Goal: Task Accomplishment & Management: Use online tool/utility

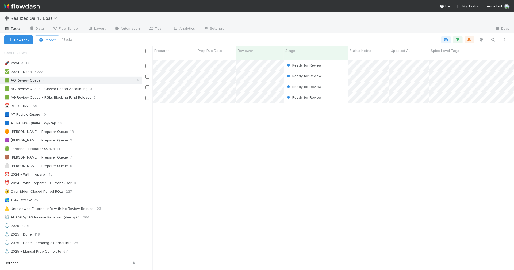
scroll to position [209, 367]
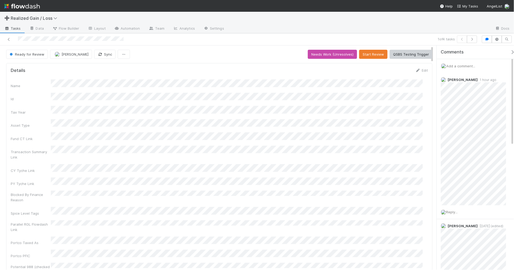
click at [468, 66] on span "Add a comment..." at bounding box center [460, 66] width 29 height 4
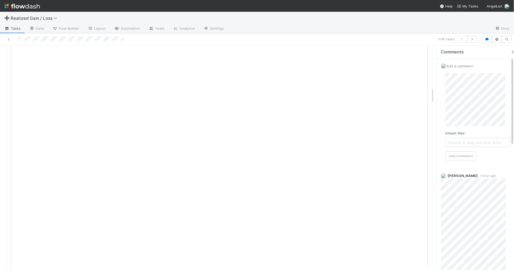
scroll to position [635, 0]
click at [465, 156] on button "Add Comment" at bounding box center [460, 155] width 31 height 9
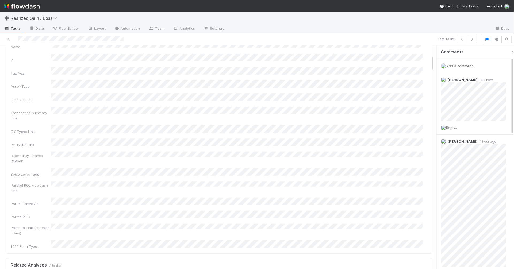
scroll to position [0, 0]
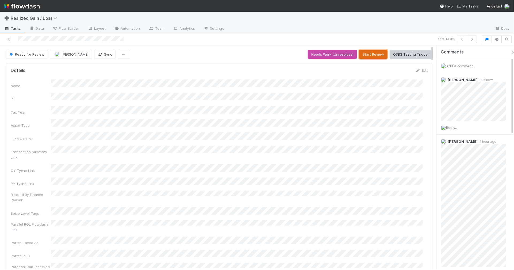
click at [366, 53] on button "Start Review" at bounding box center [373, 54] width 28 height 9
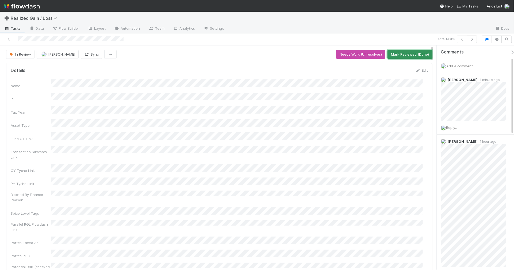
click at [405, 56] on button "Mark Reviewed (Done)" at bounding box center [409, 54] width 45 height 9
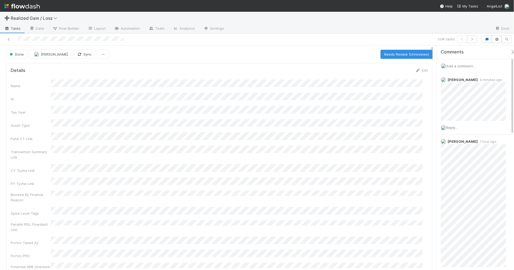
click at [231, 17] on div "➕ Realized Gain / Loss" at bounding box center [257, 18] width 514 height 13
click at [501, 140] on icon at bounding box center [503, 141] width 5 height 3
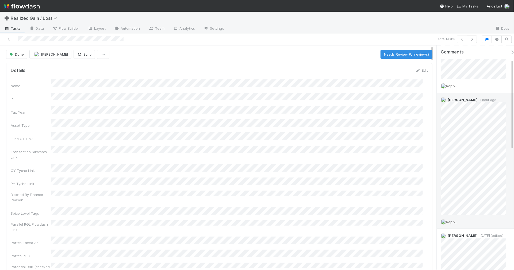
scroll to position [33, 0]
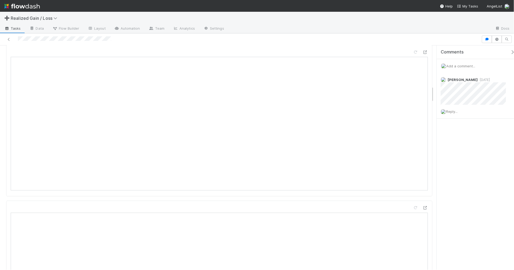
scroll to position [551, 0]
click at [476, 240] on div "Comments Add a comment... Michael Binck 5 months ago Reply..." at bounding box center [474, 157] width 77 height 224
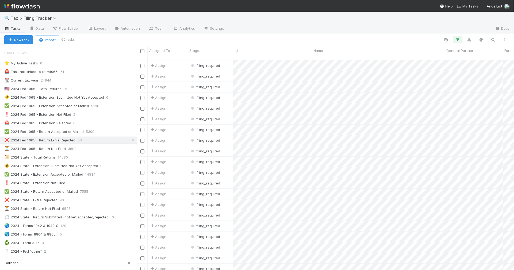
scroll to position [209, 372]
click at [35, 20] on span "Tax > Filing Tracker" at bounding box center [35, 18] width 48 height 5
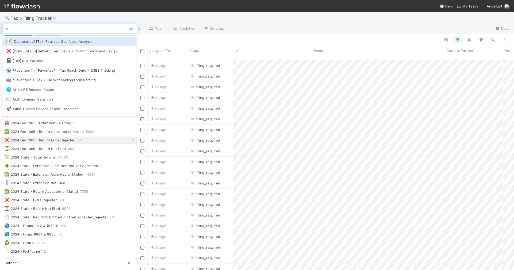
type input "sp"
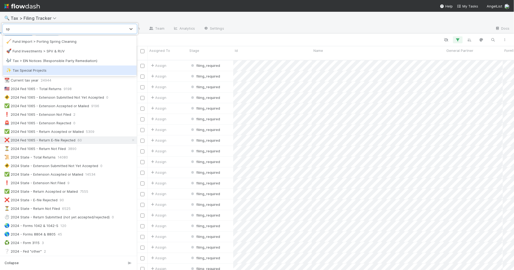
click at [46, 70] on div "✨ Tax Special Projects" at bounding box center [69, 70] width 127 height 5
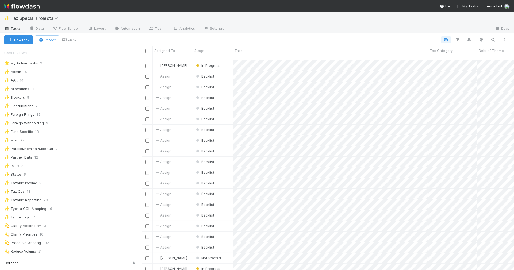
scroll to position [209, 367]
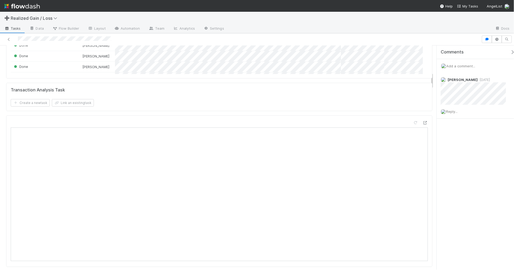
scroll to position [284, 0]
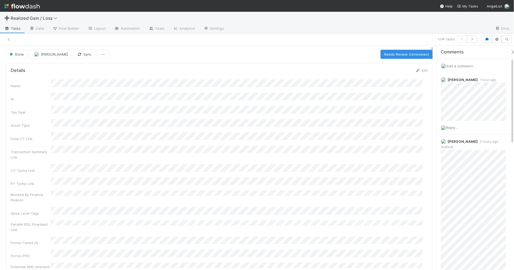
scroll to position [33, 0]
click at [301, 52] on div "Done Amy Gregorius Sync Needs Review (Unreviews)" at bounding box center [219, 54] width 426 height 9
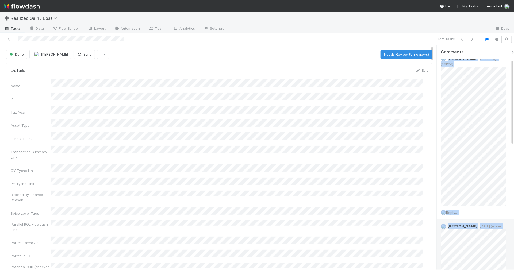
scroll to position [95, 0]
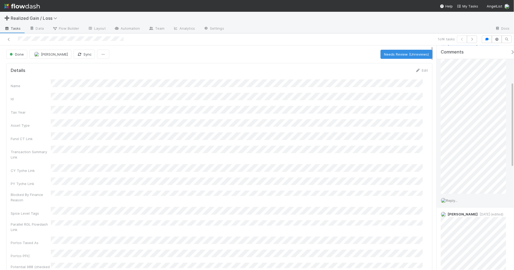
click at [496, 178] on div "Amy Gregorius 1 hour ago Reply... Amy Gregorius 2 hours ago (edited) Reply... E…" at bounding box center [477, 242] width 82 height 528
click at [471, 39] on icon "button" at bounding box center [471, 39] width 5 height 3
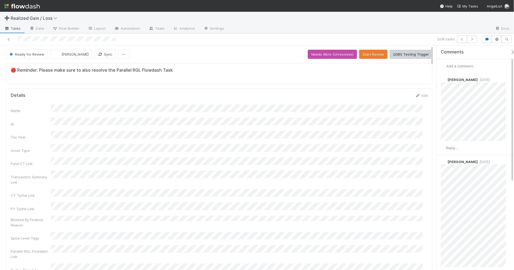
scroll to position [33, 0]
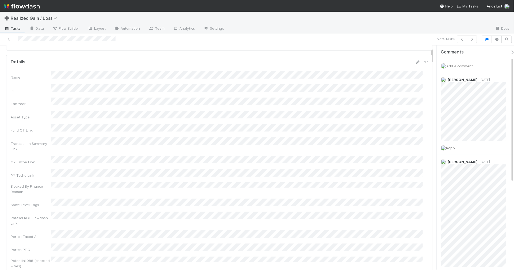
click at [461, 70] on div "Add a comment..." at bounding box center [477, 66] width 82 height 14
click at [462, 66] on span "Add a comment..." at bounding box center [460, 66] width 29 height 4
click at [459, 37] on button "button" at bounding box center [462, 39] width 10 height 7
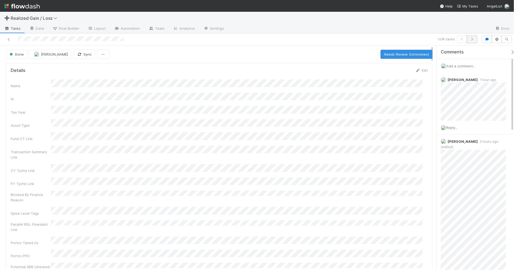
click at [472, 39] on icon "button" at bounding box center [471, 39] width 5 height 3
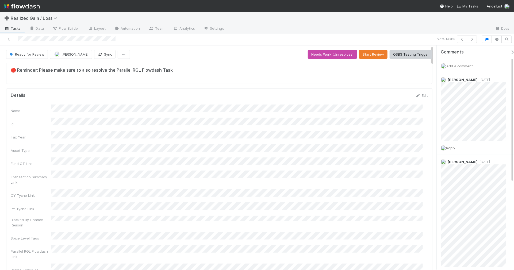
click at [460, 67] on span "Add a comment..." at bounding box center [460, 66] width 29 height 4
click at [460, 65] on span "Add a comment..." at bounding box center [460, 66] width 29 height 4
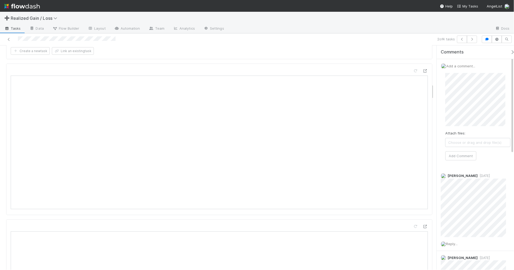
scroll to position [534, 0]
click at [457, 157] on button "Add Comment" at bounding box center [460, 155] width 31 height 9
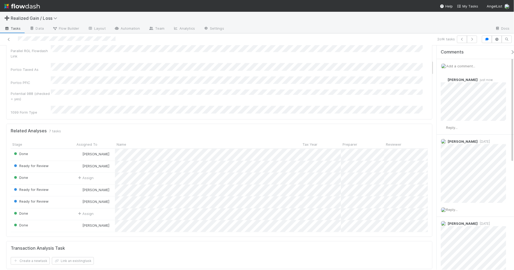
scroll to position [0, 0]
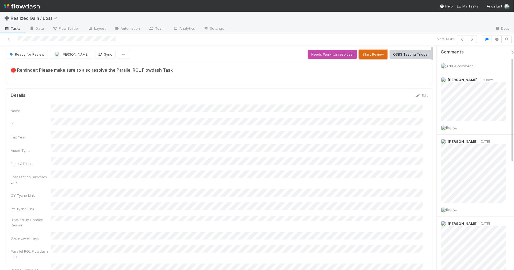
click at [363, 56] on button "Start Review" at bounding box center [373, 54] width 28 height 9
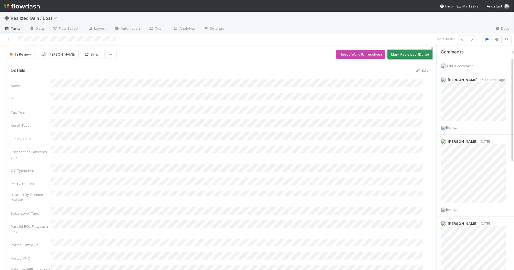
click at [410, 56] on button "Mark Reviewed (Done)" at bounding box center [409, 54] width 45 height 9
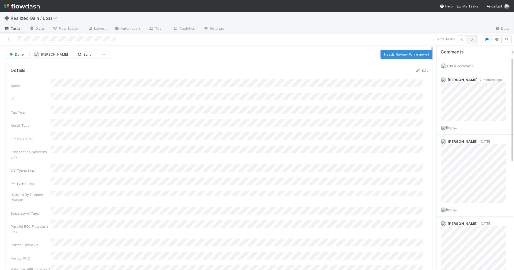
click at [470, 39] on icon "button" at bounding box center [471, 39] width 5 height 3
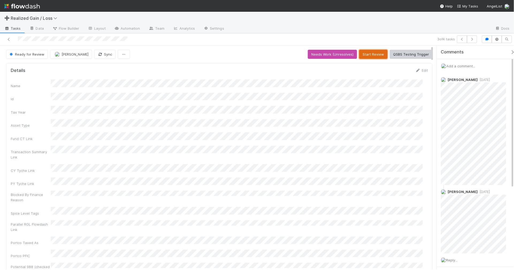
click at [363, 53] on button "Start Review" at bounding box center [373, 54] width 28 height 9
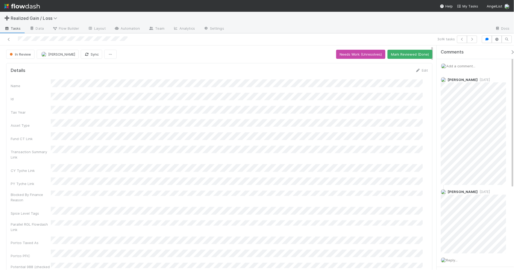
click at [460, 65] on span "Add a comment..." at bounding box center [460, 66] width 29 height 4
click at [458, 156] on button "Add Comment" at bounding box center [460, 155] width 31 height 9
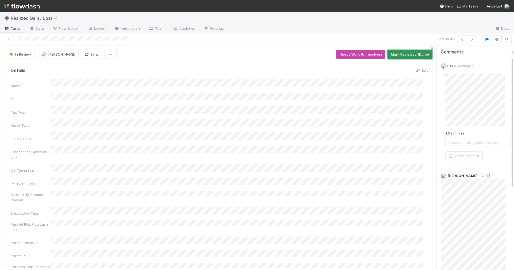
click at [411, 57] on button "Mark Reviewed (Done)" at bounding box center [409, 54] width 45 height 9
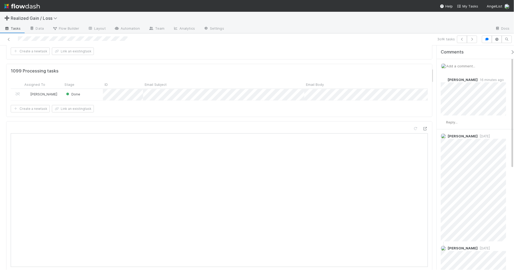
scroll to position [167, 0]
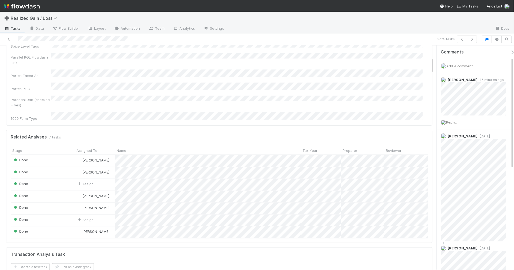
click at [11, 38] on icon at bounding box center [8, 39] width 5 height 3
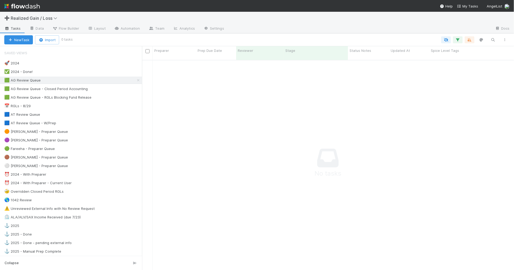
scroll to position [204, 362]
click at [96, 109] on div "📅 RGLs - 8/29 55" at bounding box center [73, 106] width 138 height 7
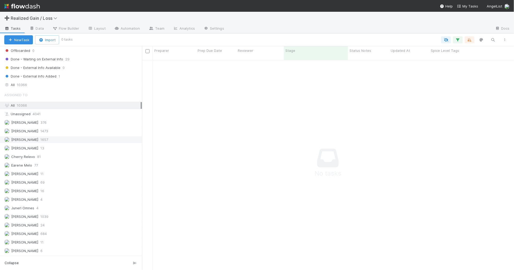
scroll to position [488, 0]
click at [75, 82] on div "All 10366" at bounding box center [72, 85] width 136 height 7
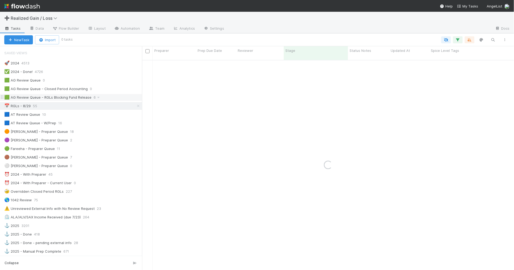
click at [108, 99] on div "🟩 AG Review Queue - RGLs Blocking Fund Release 6" at bounding box center [73, 97] width 138 height 7
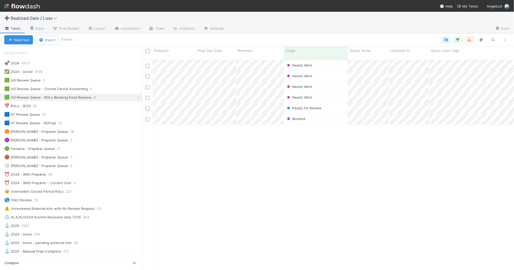
scroll to position [5, 5]
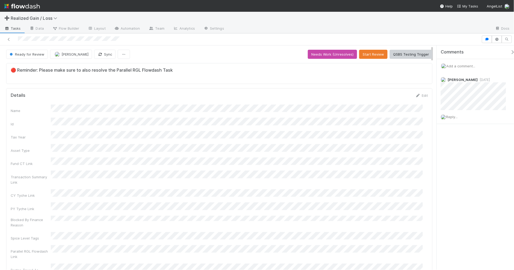
click at [458, 64] on span "Add a comment..." at bounding box center [460, 66] width 29 height 4
click at [458, 65] on span "Add a comment..." at bounding box center [460, 66] width 29 height 4
click at [463, 66] on span "Add a comment..." at bounding box center [460, 66] width 29 height 4
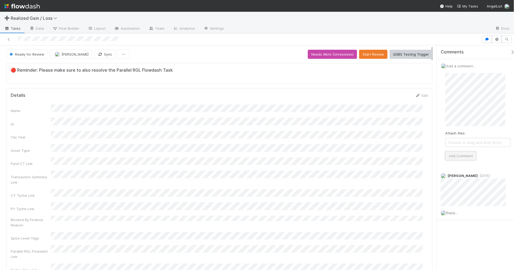
click at [460, 156] on button "Add Comment" at bounding box center [460, 155] width 31 height 9
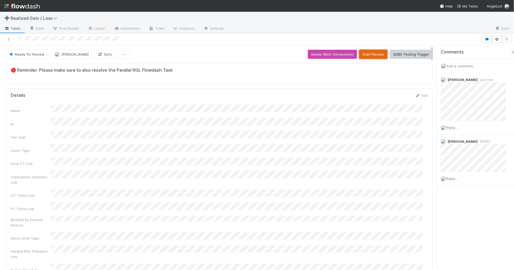
click at [375, 56] on button "Start Review" at bounding box center [373, 54] width 28 height 9
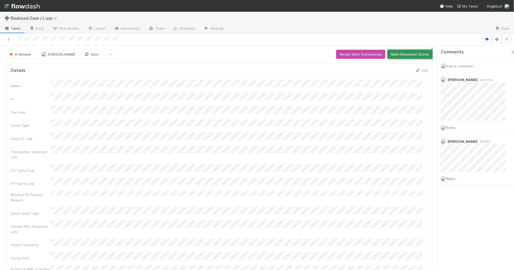
click at [407, 56] on button "Mark Reviewed (Done)" at bounding box center [409, 54] width 45 height 9
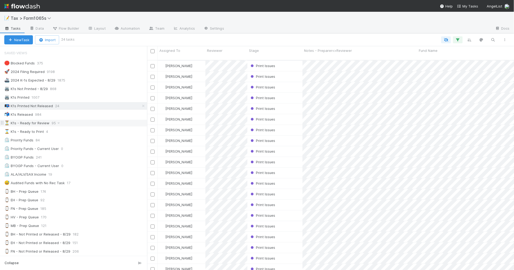
click at [83, 122] on div "⏳ K1s - Ready for Review 95" at bounding box center [75, 123] width 143 height 7
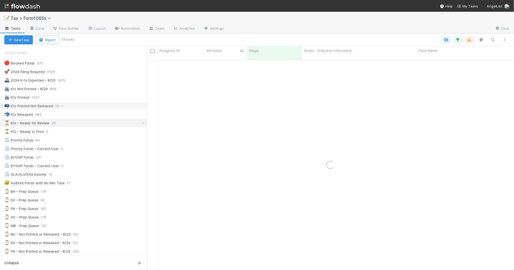
click at [82, 107] on div "📭 K1s Printed Not Released 24" at bounding box center [75, 106] width 143 height 7
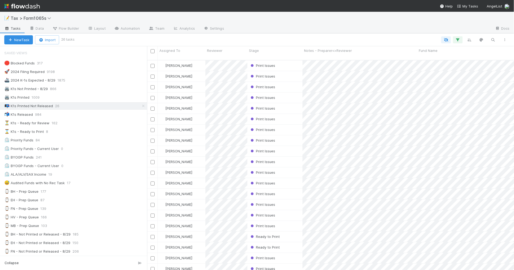
scroll to position [5, 5]
click at [111, 126] on div "⏳ K1s - Ready for Review 162" at bounding box center [75, 123] width 143 height 7
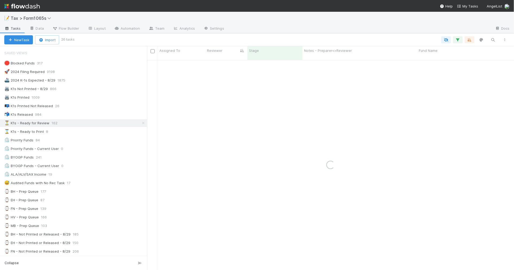
click at [329, 162] on div "Loading..." at bounding box center [331, 165] width 10 height 10
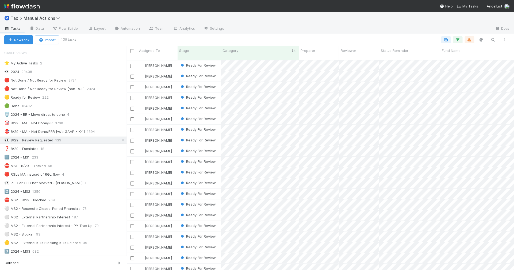
scroll to position [209, 382]
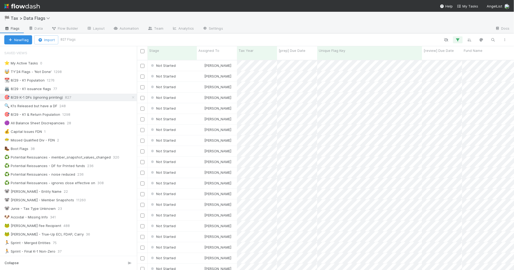
scroll to position [209, 372]
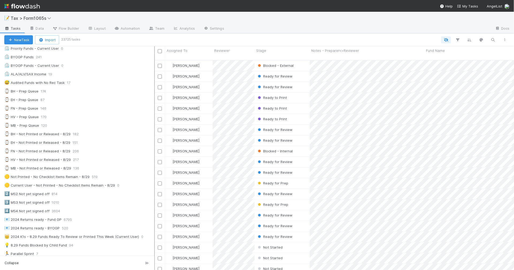
scroll to position [5, 5]
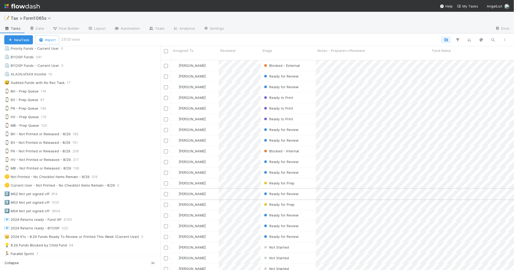
drag, startPoint x: 142, startPoint y: 191, endPoint x: 162, endPoint y: 190, distance: 20.1
click at [162, 190] on div "Assigned To Reviewer Stage Notes - Preparer<>Reviewer Fund Name Tags Priority F…" at bounding box center [257, 158] width 514 height 224
click at [83, 231] on div "📧 2024 Returns ready - BYOGP 520" at bounding box center [82, 228] width 156 height 7
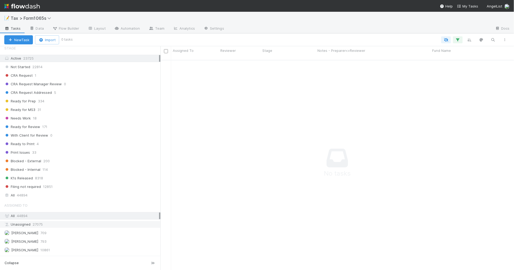
scroll to position [392, 0]
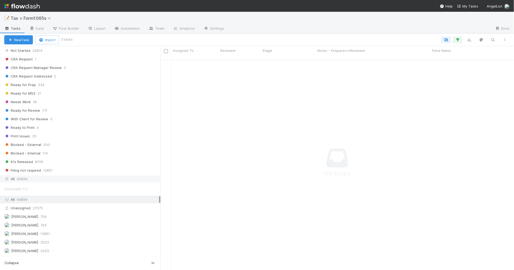
click at [88, 180] on div "All 44894" at bounding box center [81, 179] width 155 height 7
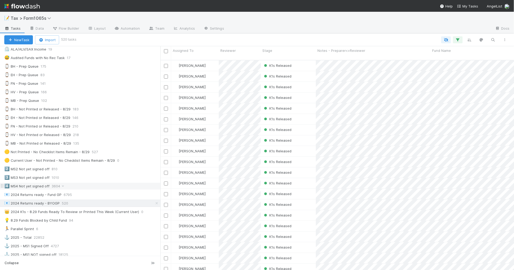
scroll to position [209, 348]
click at [458, 37] on icon "button" at bounding box center [457, 39] width 5 height 5
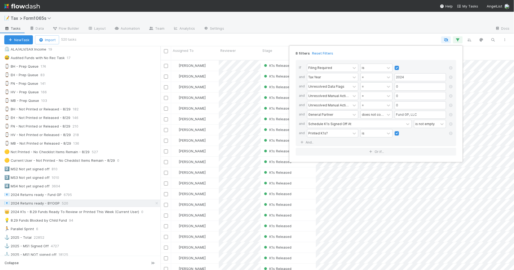
click at [236, 28] on div "8 filters Reset Filters If Filing Required is and Tax Year = 2024 and Unresolve…" at bounding box center [257, 135] width 514 height 270
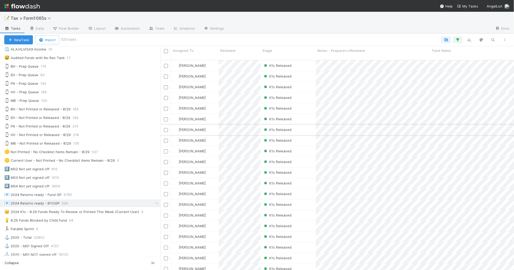
drag, startPoint x: 160, startPoint y: 130, endPoint x: 164, endPoint y: 130, distance: 3.2
click at [164, 130] on div "Assigned To Reviewer Stage Notes - Preparer<>Reviewer Fund Name Tags Priority F…" at bounding box center [257, 158] width 514 height 224
drag, startPoint x: 161, startPoint y: 131, endPoint x: 166, endPoint y: 131, distance: 5.1
click at [166, 131] on div "Assigned To Reviewer Stage Notes - Preparer<>Reviewer Fund Name Tags Priority F…" at bounding box center [257, 158] width 514 height 224
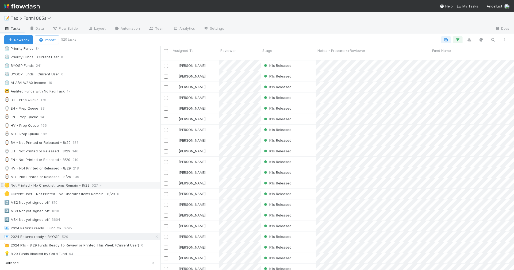
click at [119, 188] on div "🟡 Not Printed - No Checklist Items Remain - 8/29 527" at bounding box center [82, 185] width 156 height 7
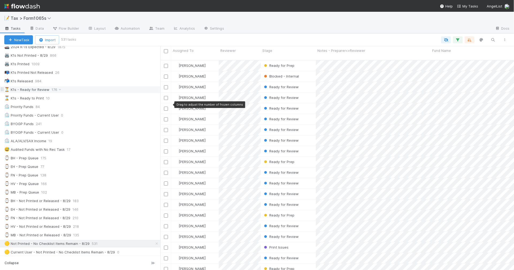
scroll to position [67, 0]
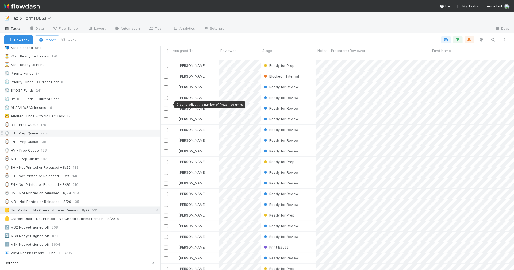
click at [96, 134] on div "⌚ EH - Prep Queue 77" at bounding box center [82, 133] width 156 height 7
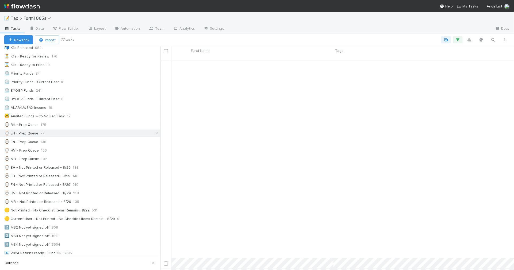
scroll to position [614, 241]
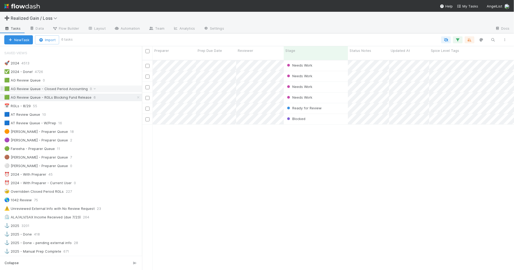
scroll to position [209, 367]
click at [100, 104] on div "📅 RGLs - 8/29 55" at bounding box center [73, 106] width 138 height 7
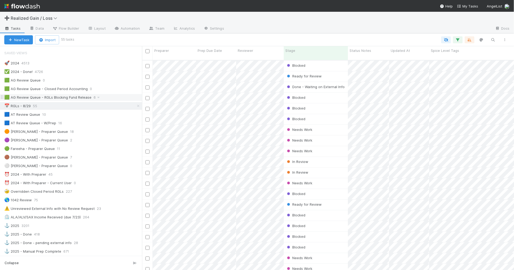
click at [115, 99] on div "🟩 AG Review Queue - RGLs Blocking Fund Release 6" at bounding box center [73, 97] width 138 height 7
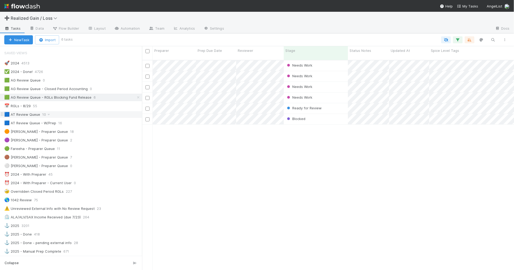
scroll to position [209, 367]
click at [113, 106] on div "📅 RGLs - 8/29 55" at bounding box center [73, 106] width 138 height 7
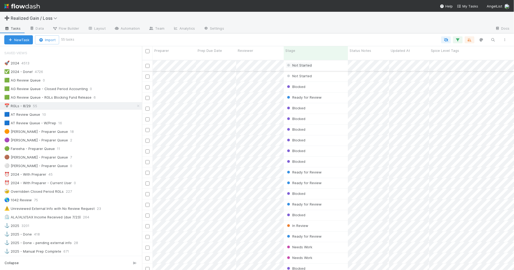
scroll to position [209, 367]
click at [295, 51] on div "Stage" at bounding box center [315, 50] width 61 height 5
click at [299, 59] on div "Sort First → Last" at bounding box center [315, 61] width 61 height 8
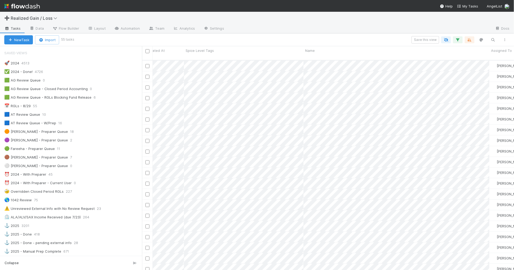
scroll to position [379, 0]
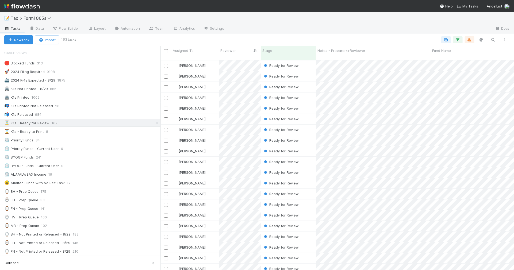
scroll to position [209, 348]
